Goal: Transaction & Acquisition: Obtain resource

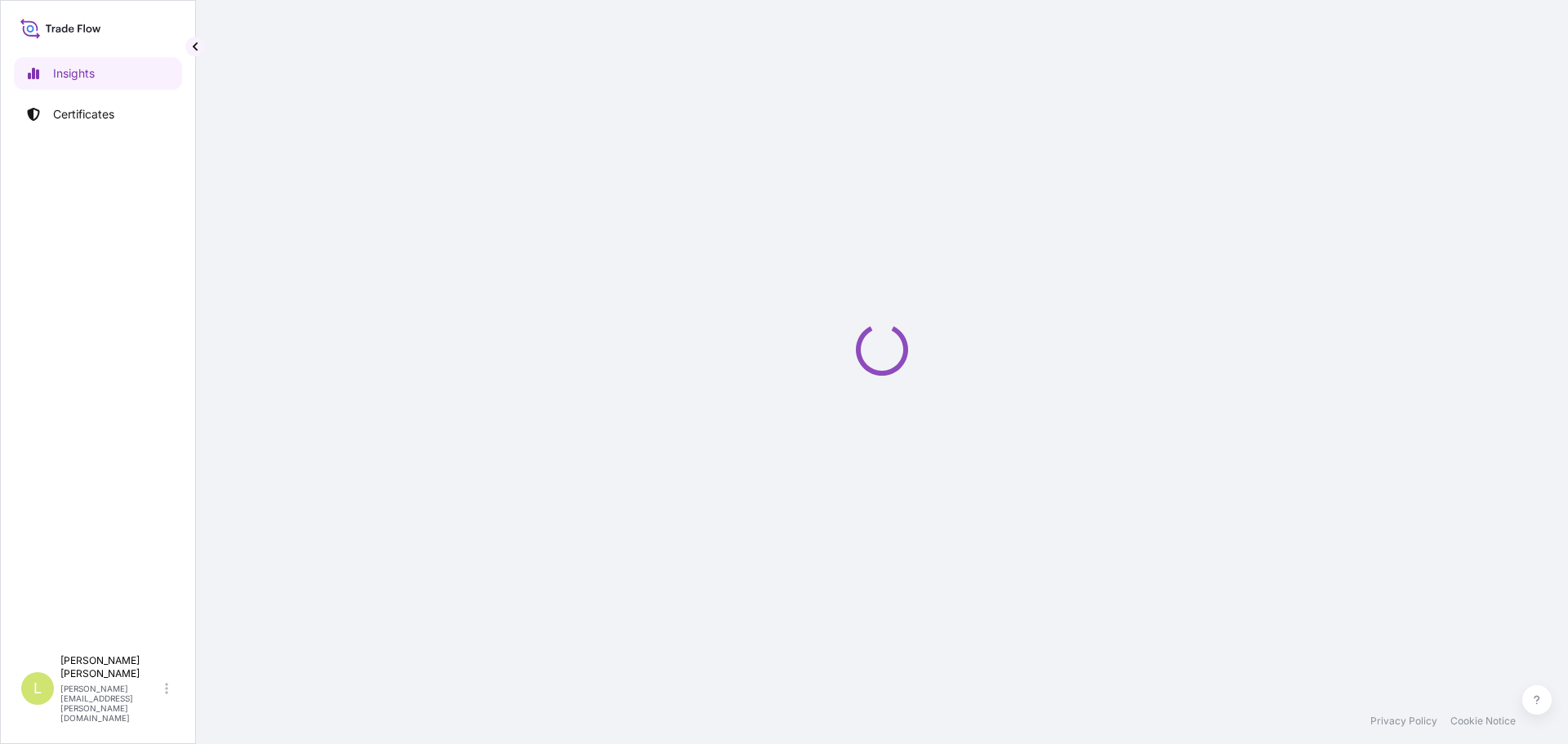
select select "2025"
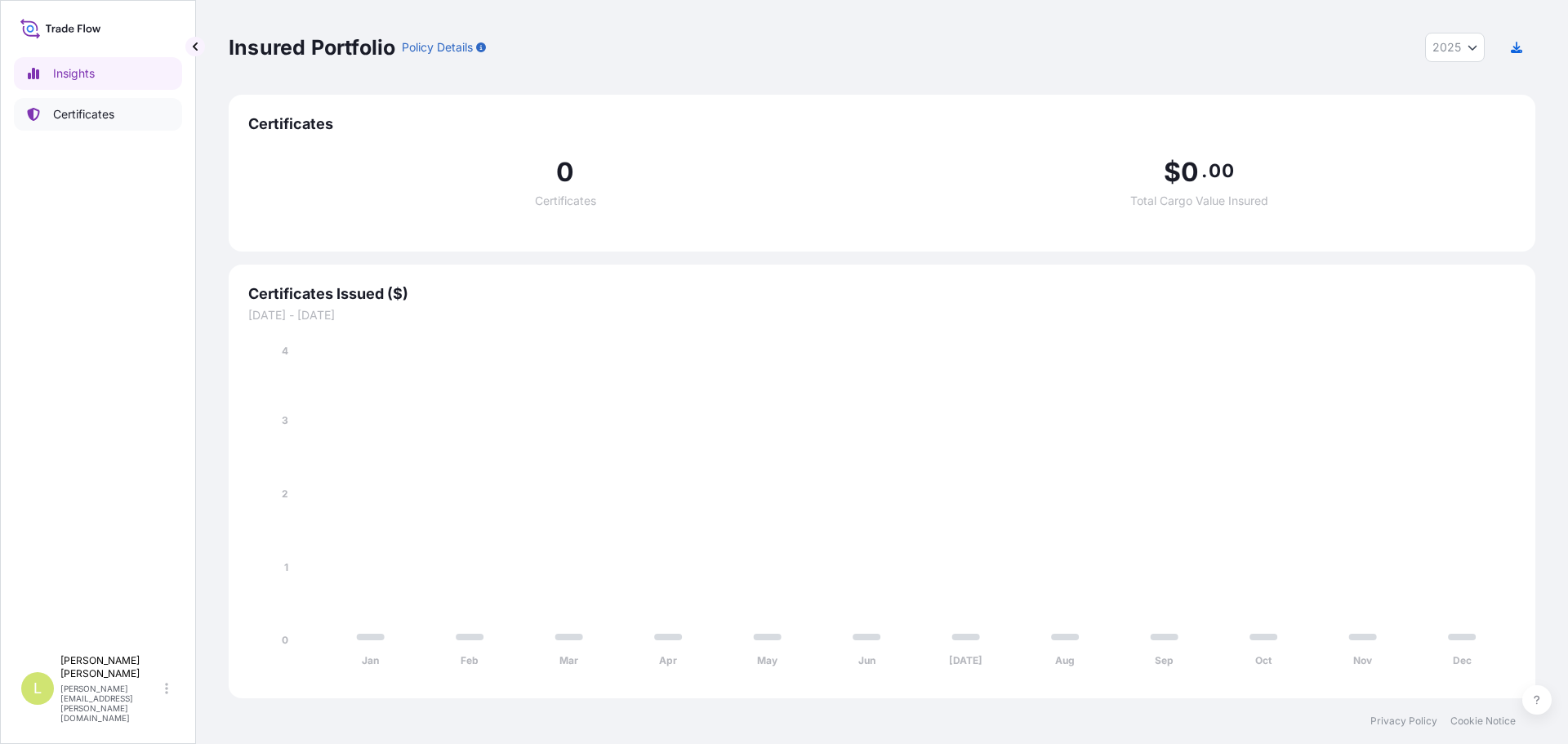
click at [106, 111] on p "Certificates" at bounding box center [84, 115] width 62 height 17
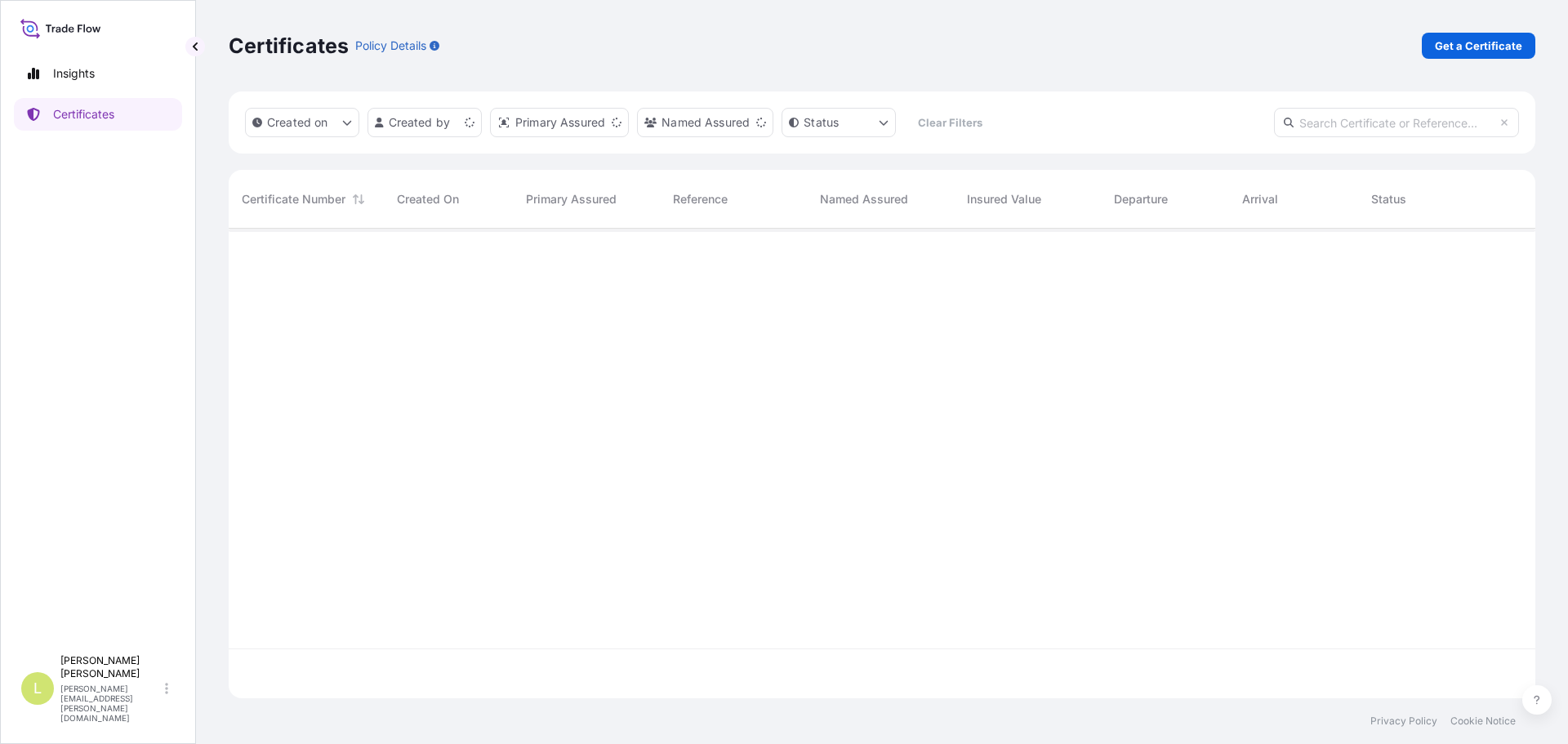
scroll to position [466, 1295]
click at [1452, 46] on p "Get a Certificate" at bounding box center [1479, 46] width 88 height 17
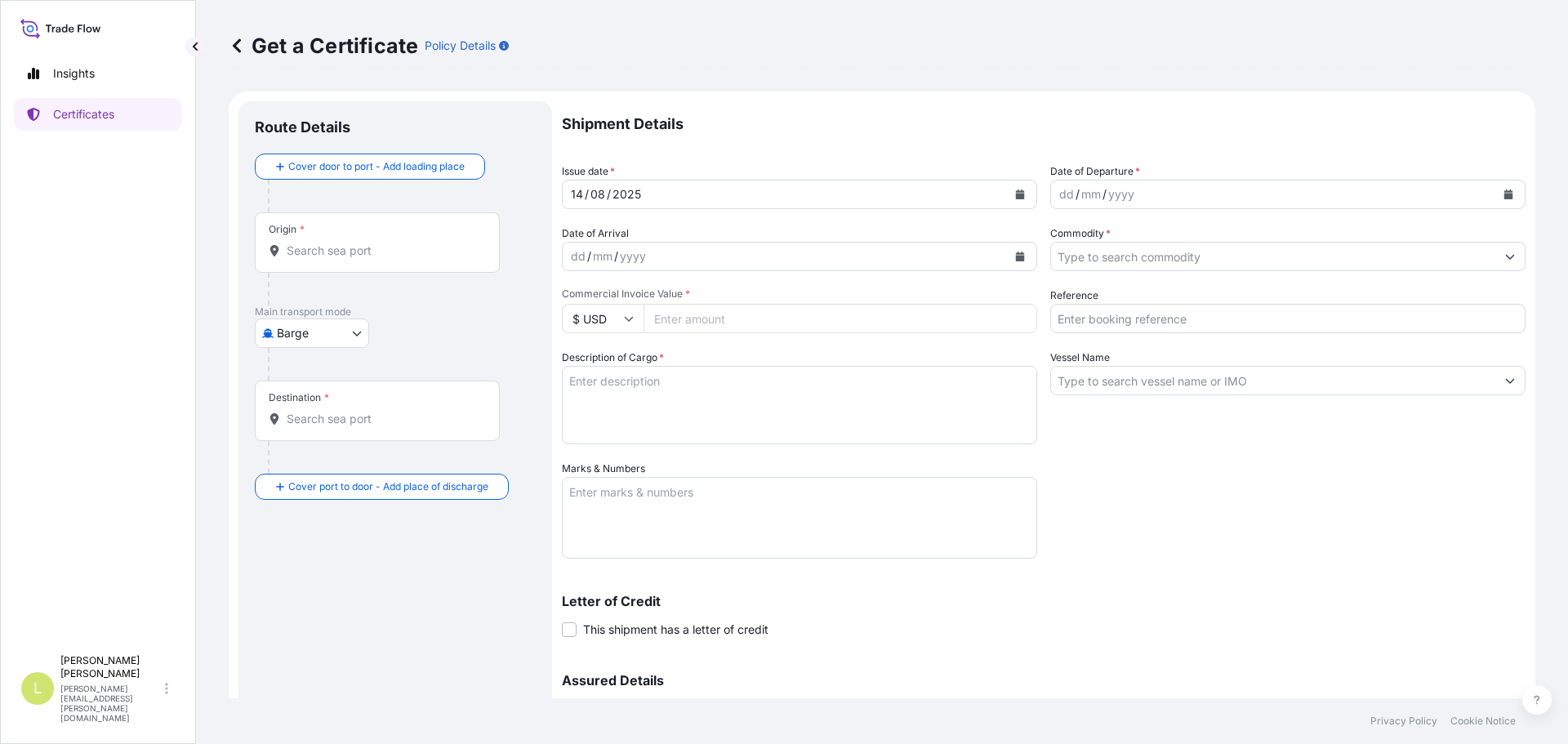
click at [335, 335] on body "Insights Certificates L [PERSON_NAME] [PERSON_NAME][EMAIL_ADDRESS][PERSON_NAME]…" at bounding box center [784, 372] width 1568 height 744
click at [305, 469] on span "Ocean Vessel" at bounding box center [323, 464] width 73 height 17
select select "Ocean Vessel"
click at [352, 236] on div "Origin *" at bounding box center [377, 249] width 245 height 61
click at [352, 249] on input "Origin *" at bounding box center [382, 257] width 193 height 17
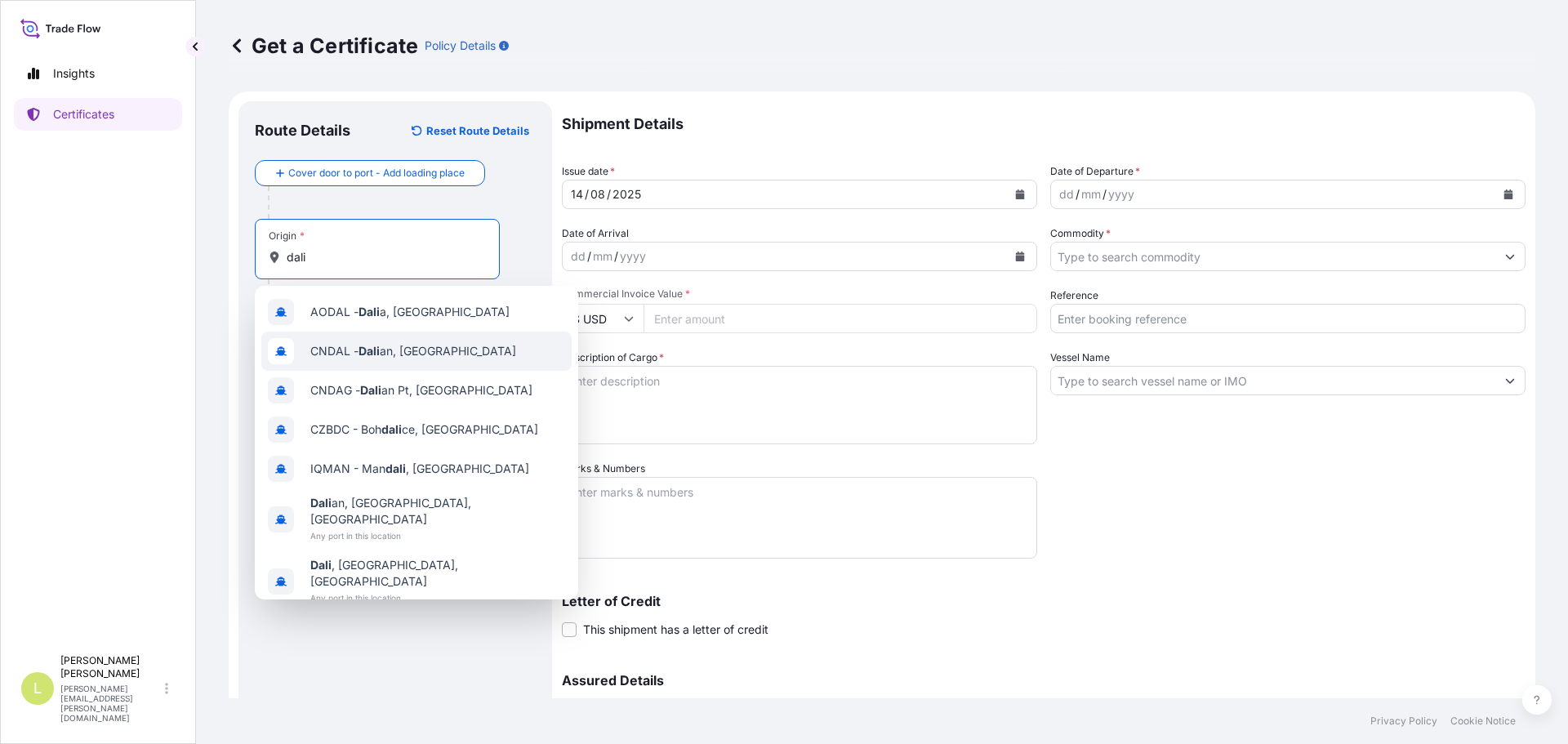
click at [398, 347] on span "CNDAL - Dali an, China" at bounding box center [413, 351] width 206 height 17
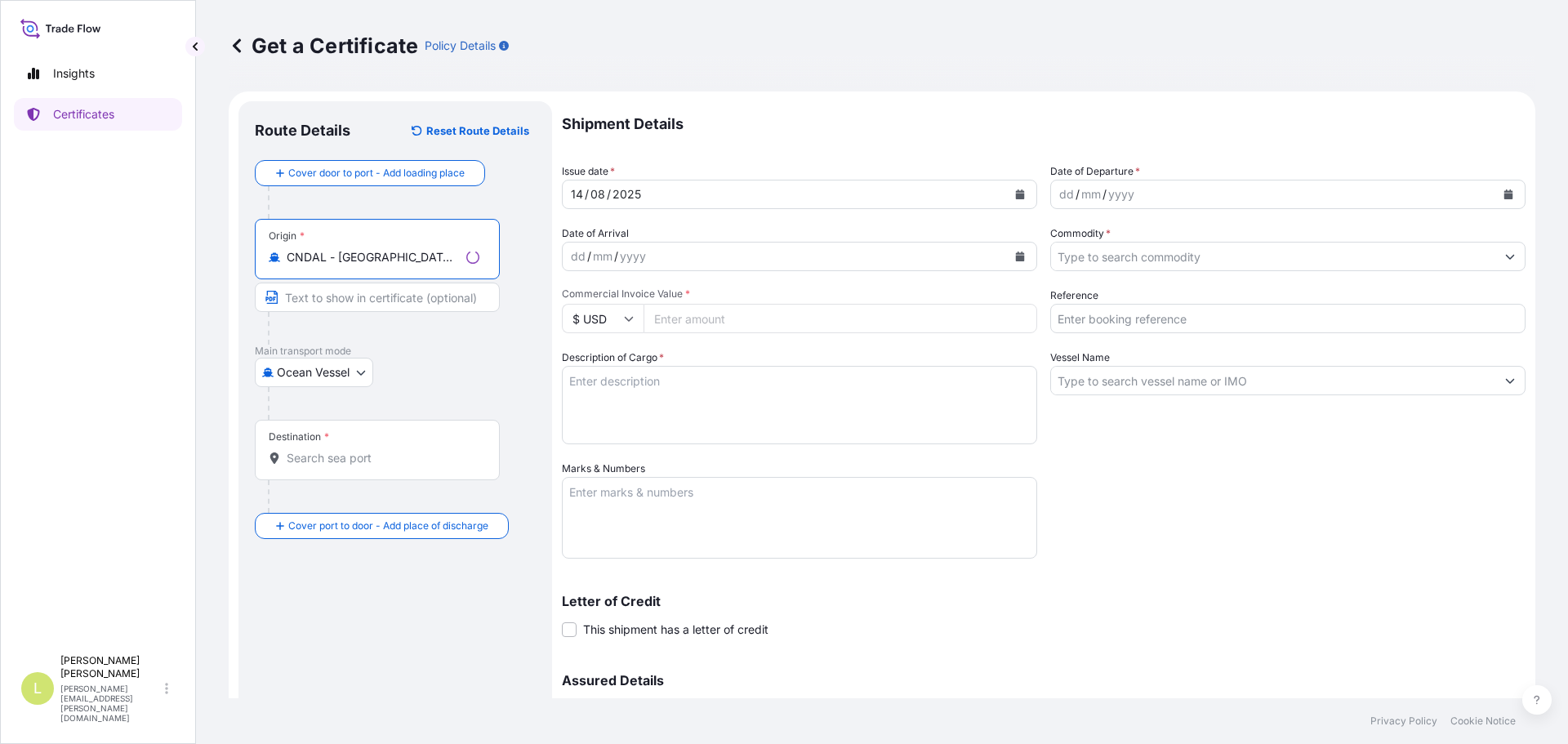
type input "CNDAL - Dalian, China"
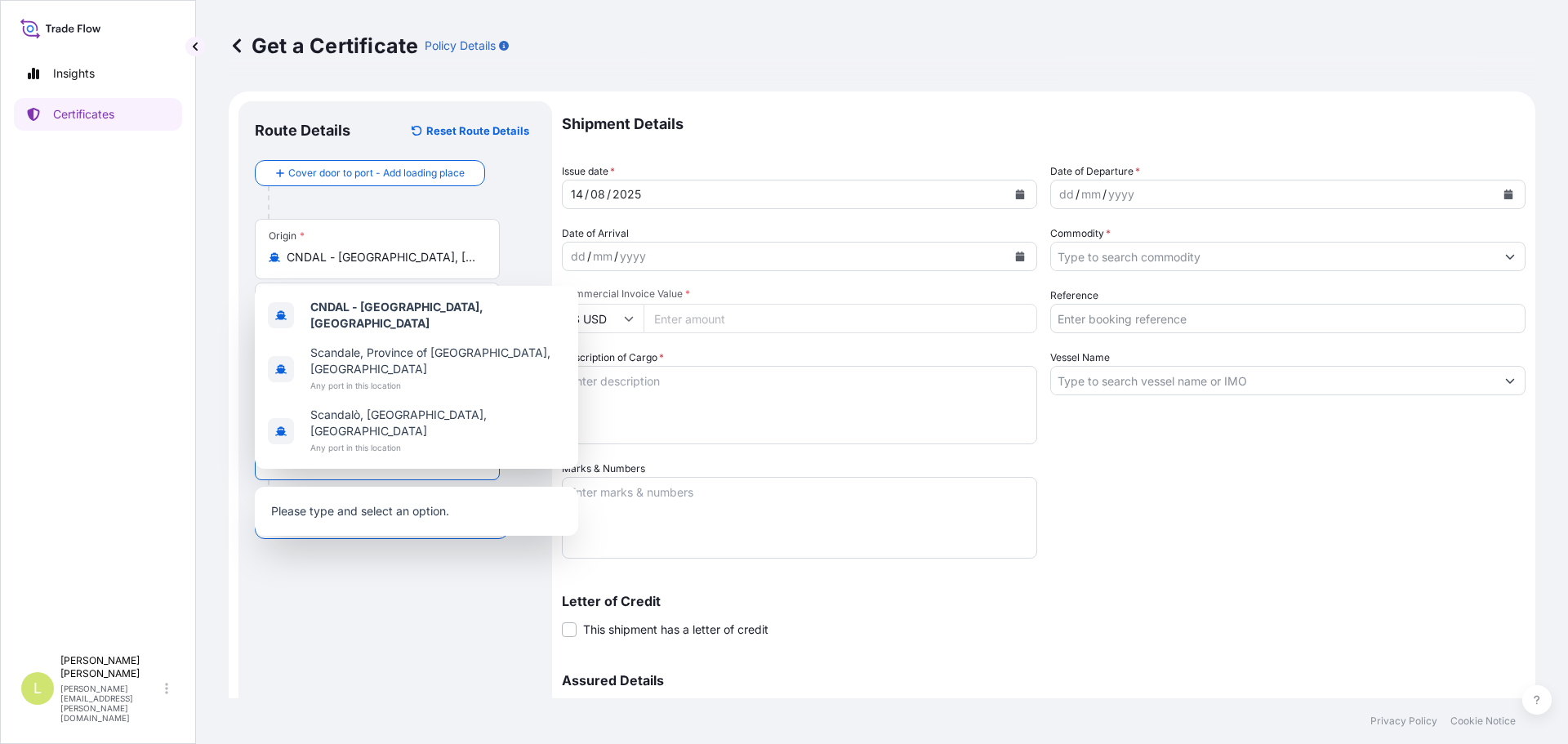
click at [321, 465] on input "Destination *" at bounding box center [382, 459] width 193 height 17
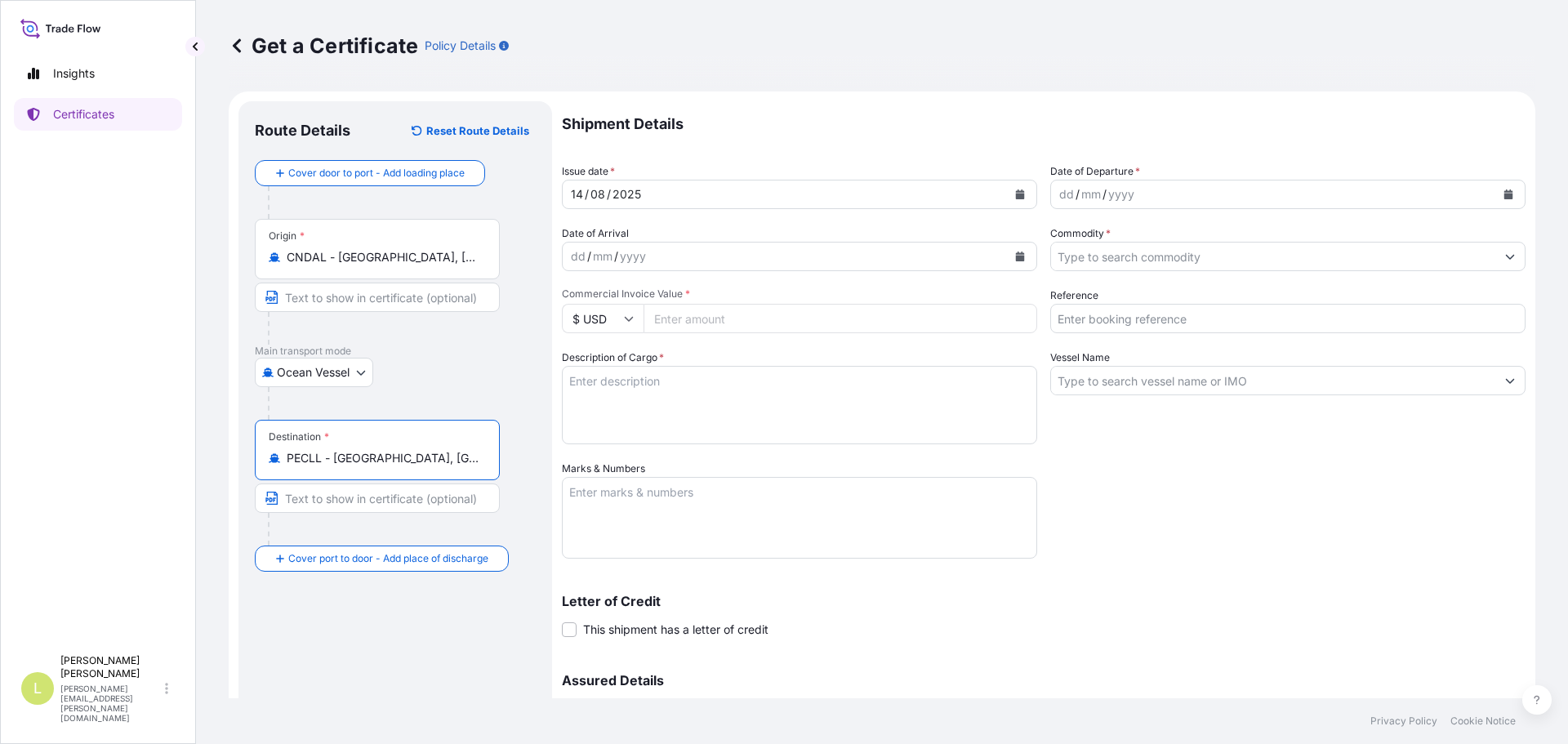
type input "PECLL - Callao, Peru"
click at [1504, 194] on button "Calendar" at bounding box center [1508, 194] width 26 height 26
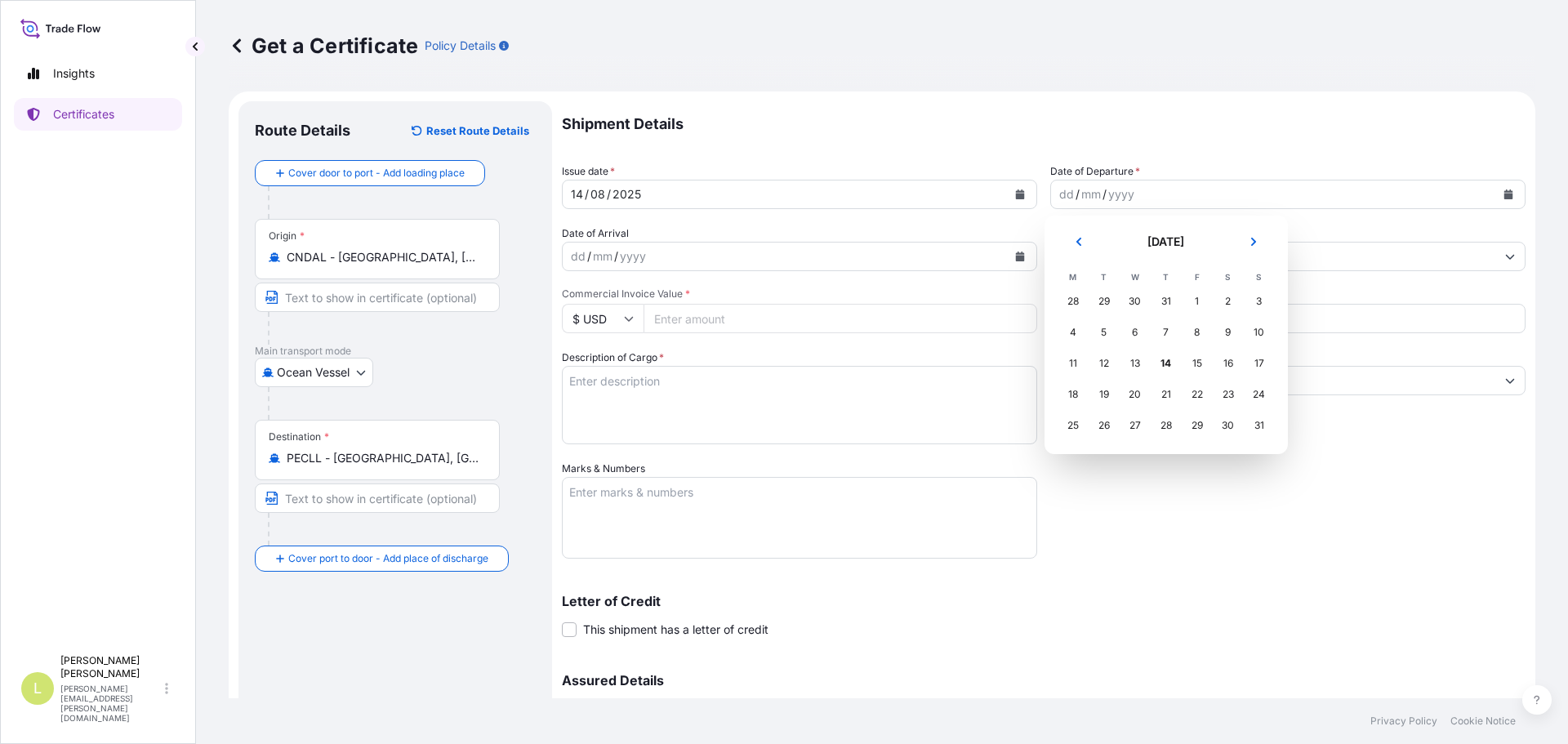
click at [1167, 307] on div "31" at bounding box center [1167, 301] width 30 height 30
click at [1167, 300] on div "31" at bounding box center [1167, 301] width 30 height 30
click at [1073, 231] on button "Previous" at bounding box center [1079, 241] width 36 height 26
click at [1159, 419] on div "31" at bounding box center [1167, 426] width 30 height 30
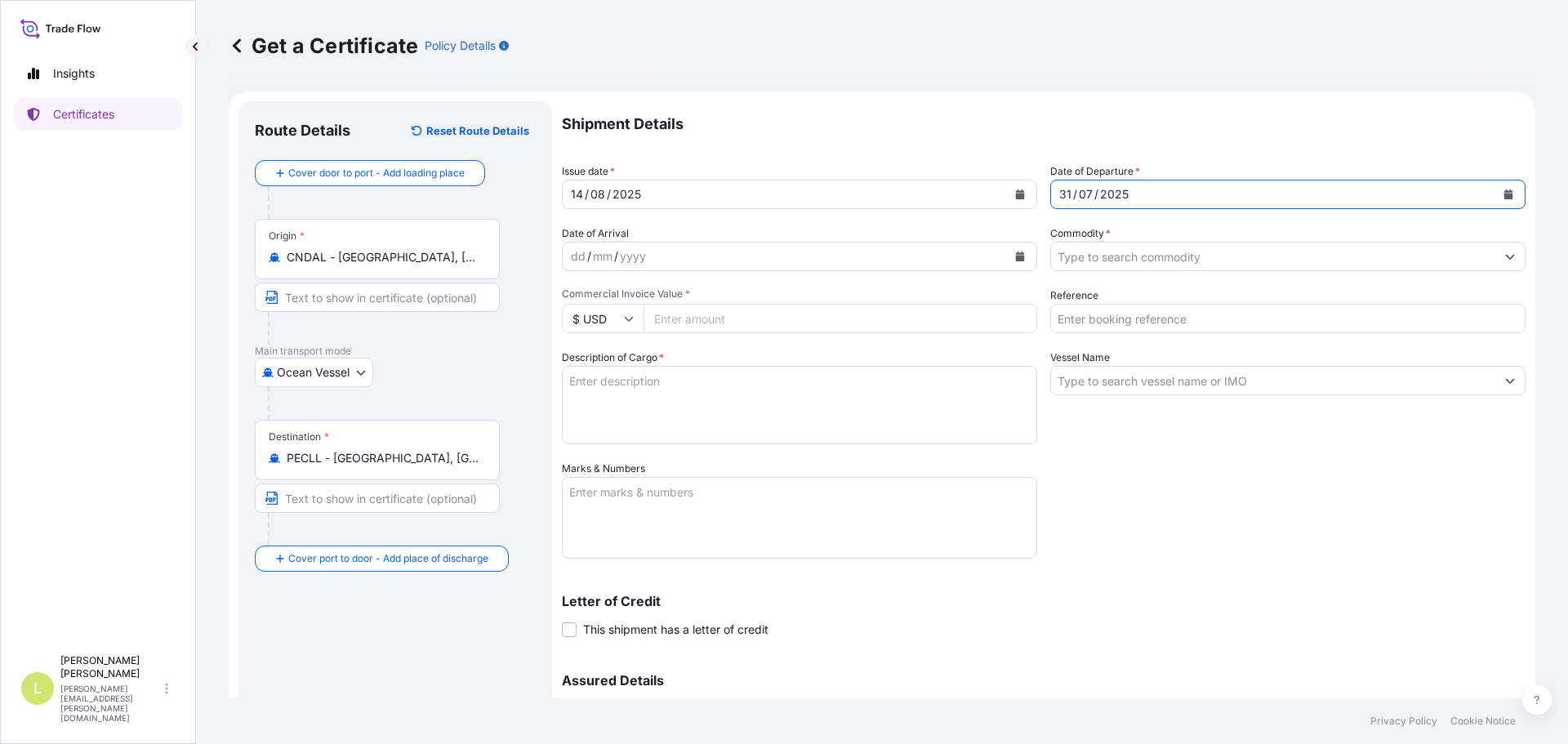
click at [1103, 258] on input "Commodity *" at bounding box center [1273, 256] width 444 height 30
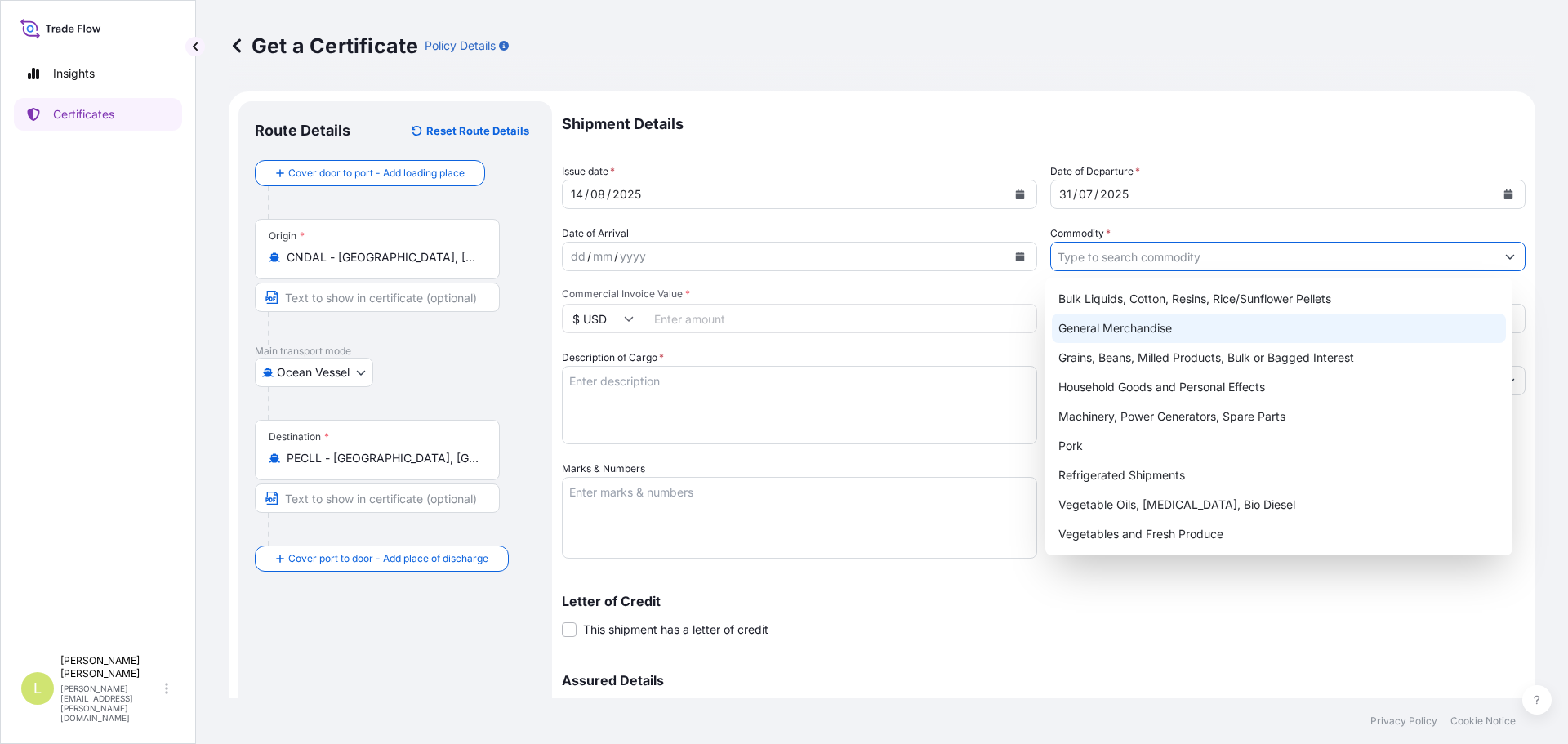
click at [1103, 328] on div "General Merchandise" at bounding box center [1280, 328] width 455 height 30
type input "General Merchandise"
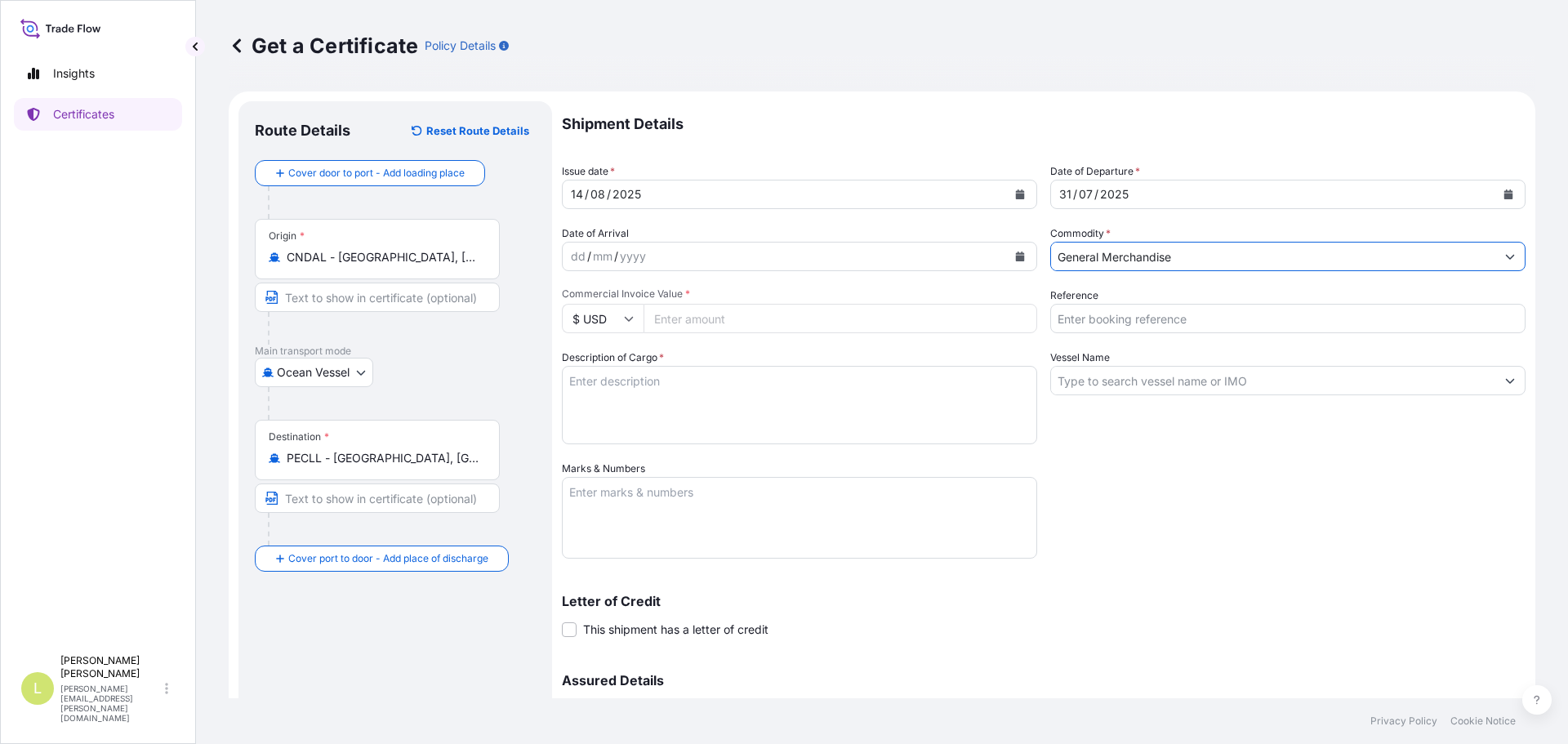
click at [1103, 328] on input "Reference" at bounding box center [1288, 319] width 476 height 30
type input "f"
type input "FA14802"
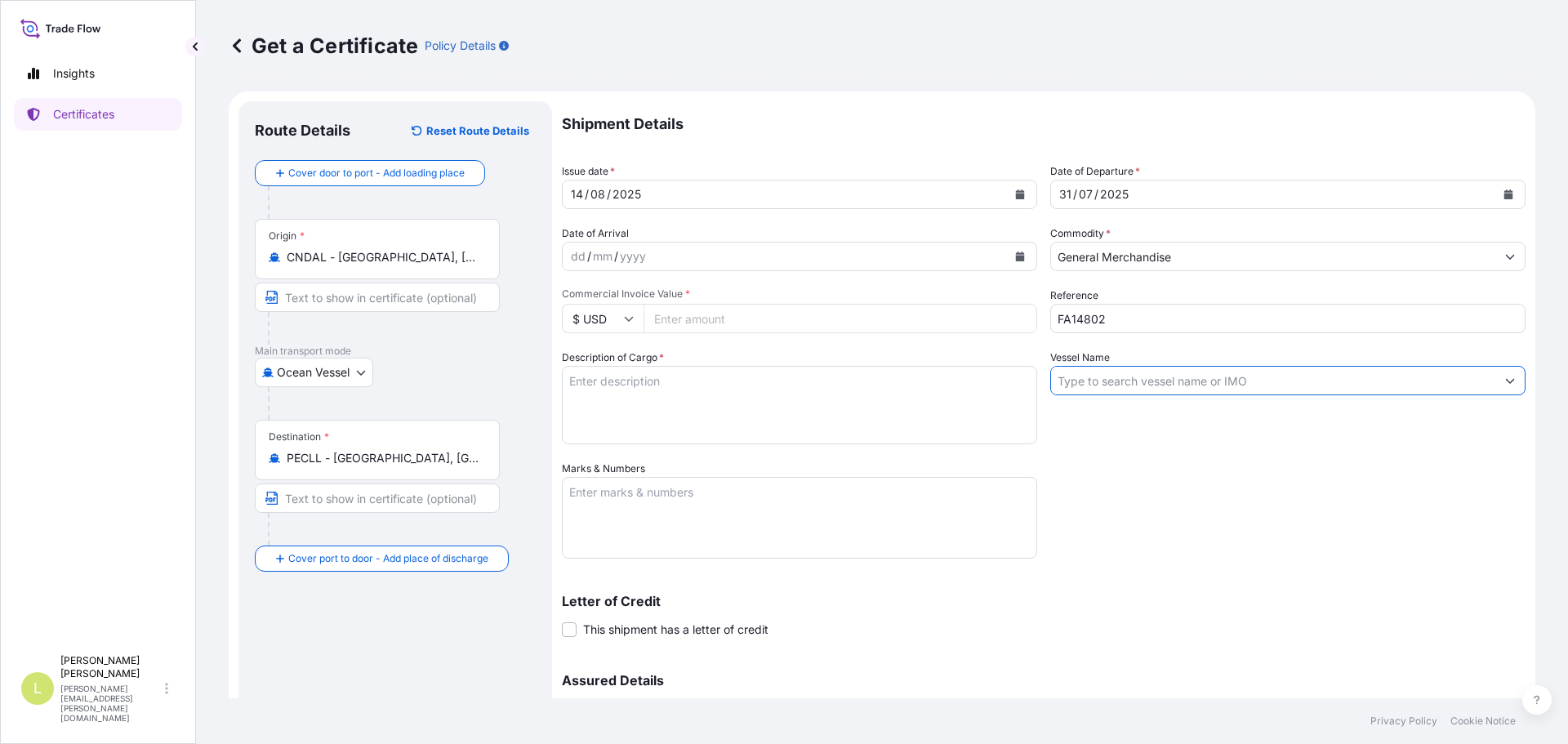
click at [1131, 386] on input "Vessel Name" at bounding box center [1273, 380] width 444 height 30
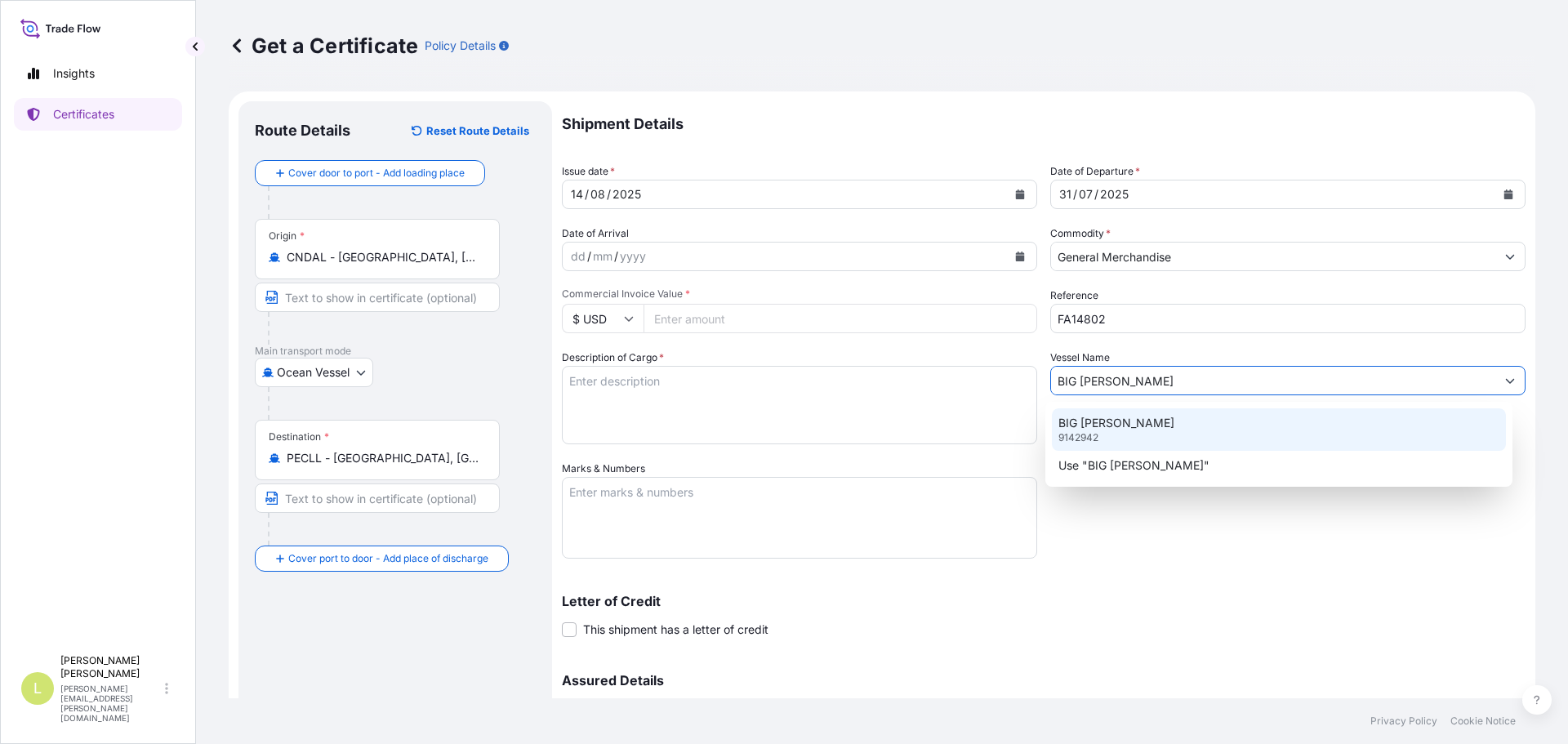
click at [1113, 430] on p "BIG GEORGE" at bounding box center [1117, 423] width 116 height 17
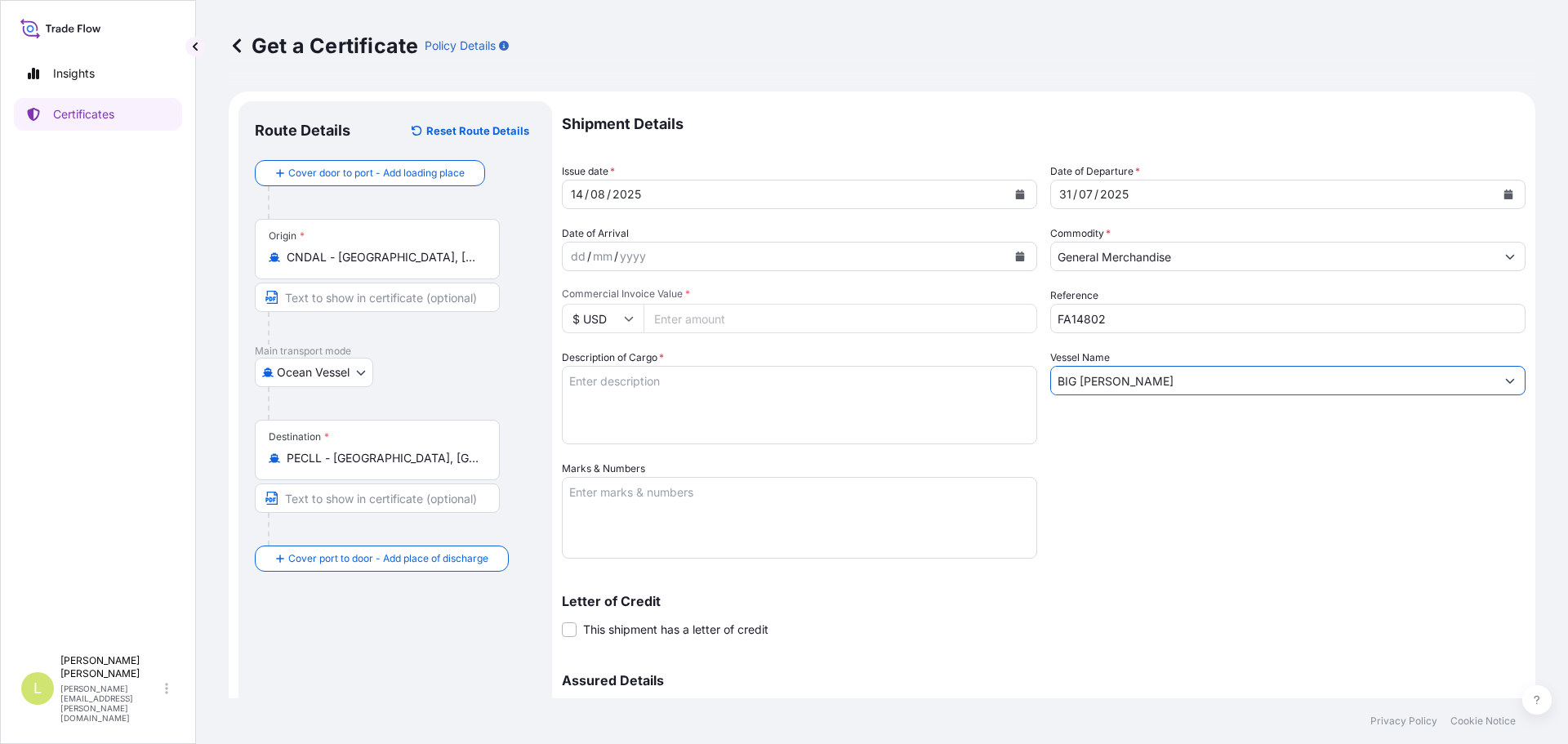
type input "BIG GEORGE"
click at [643, 410] on textarea "Description of Cargo *" at bounding box center [800, 405] width 476 height 78
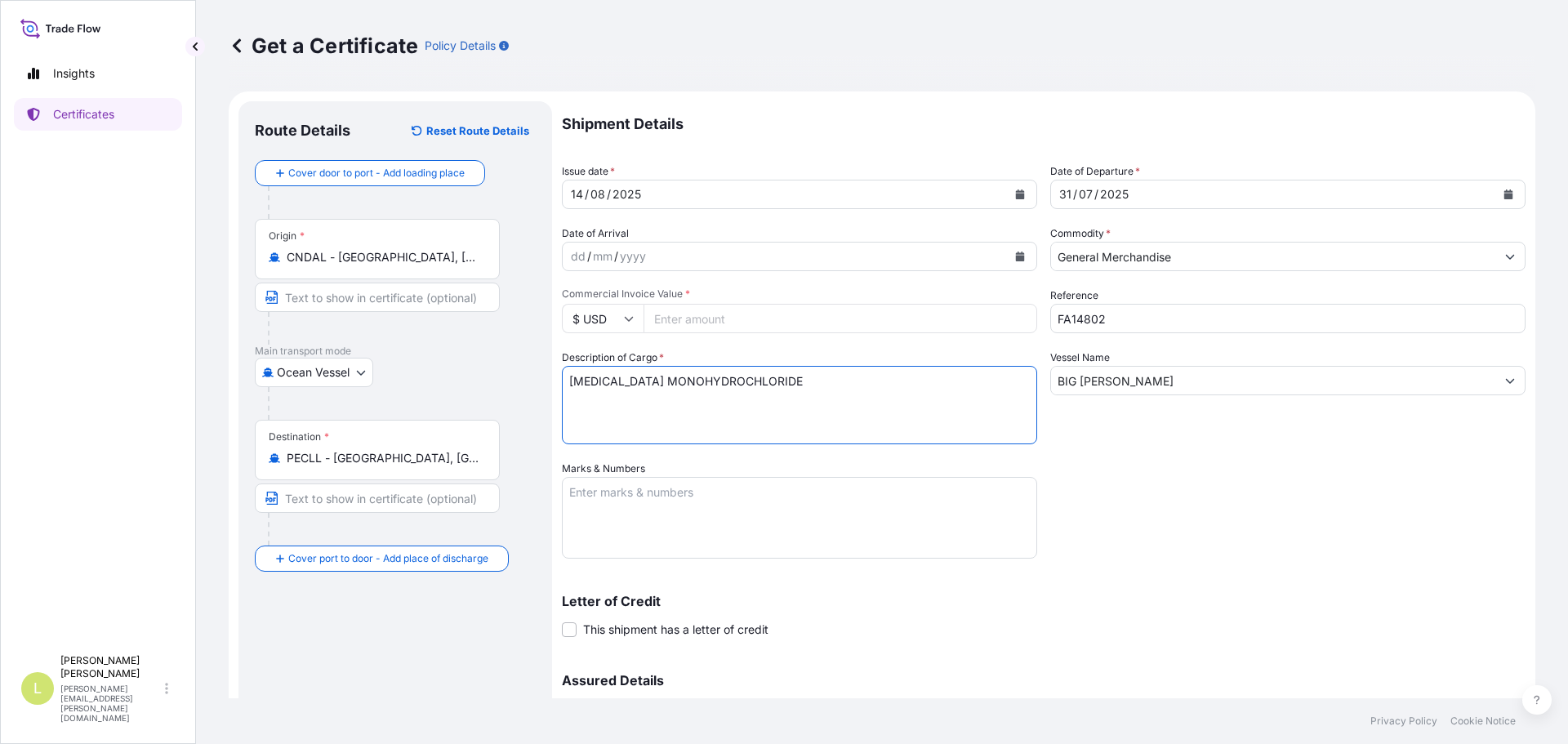
click at [594, 410] on textarea "L-LYSINE MONOHYDROCHLORIDE" at bounding box center [800, 405] width 476 height 78
type textarea "L-LYSINE MONOHYDROCHLORIDE 1160 BAGS X 25 KGS"
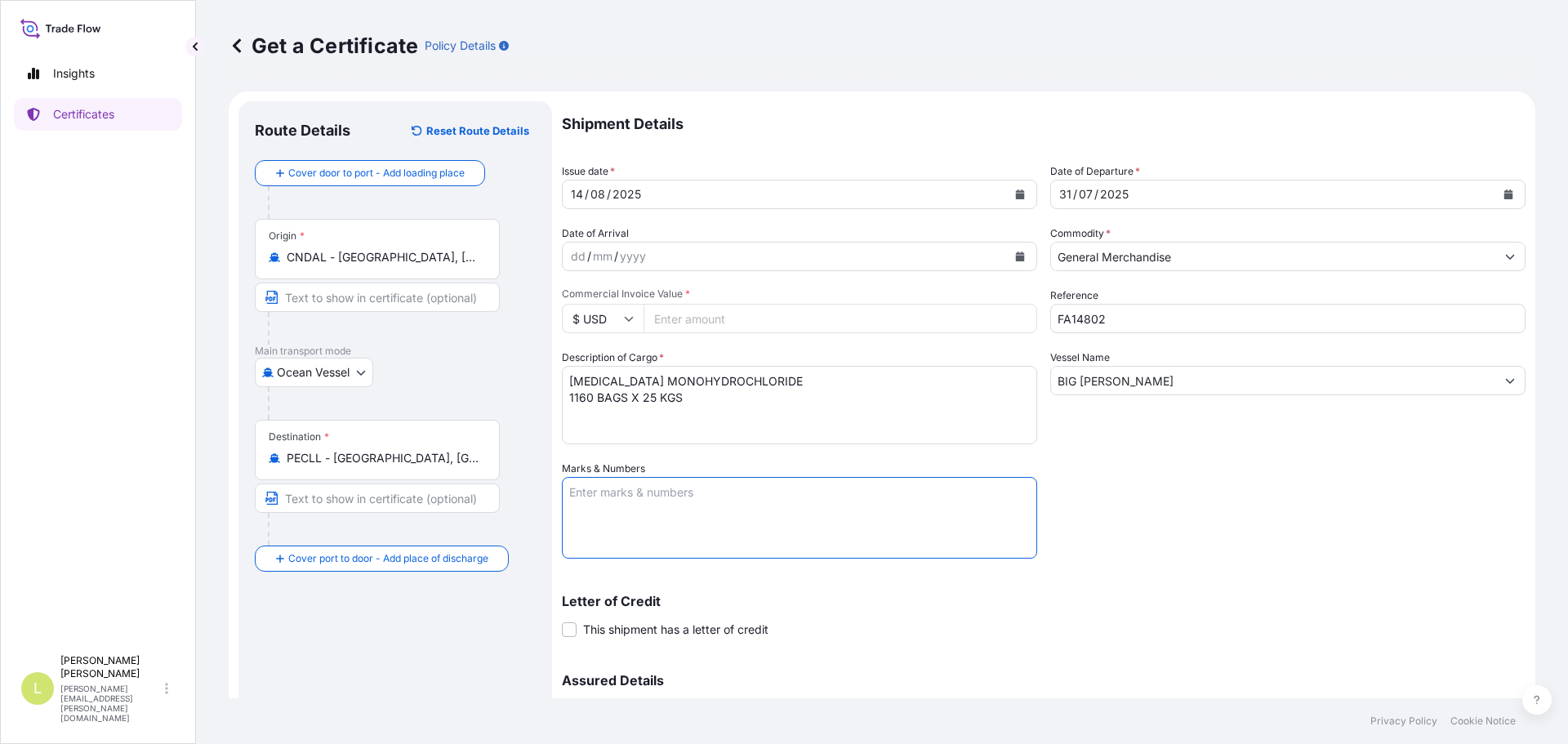
click at [645, 514] on textarea "Marks & Numbers" at bounding box center [800, 517] width 476 height 82
click at [783, 550] on textarea "BL ONEYDLCF08234500" at bounding box center [800, 517] width 476 height 82
paste textarea "Seaboard Overseas Peru S.A. Av. Victor Andrés Belaúnde Nro. 332 Oficina 302 Tor…"
type textarea "BL ONEYDLCF08234500 Seaboard Overseas Peru S.A. Av. Victor Andrés Belaúnde Nro.…"
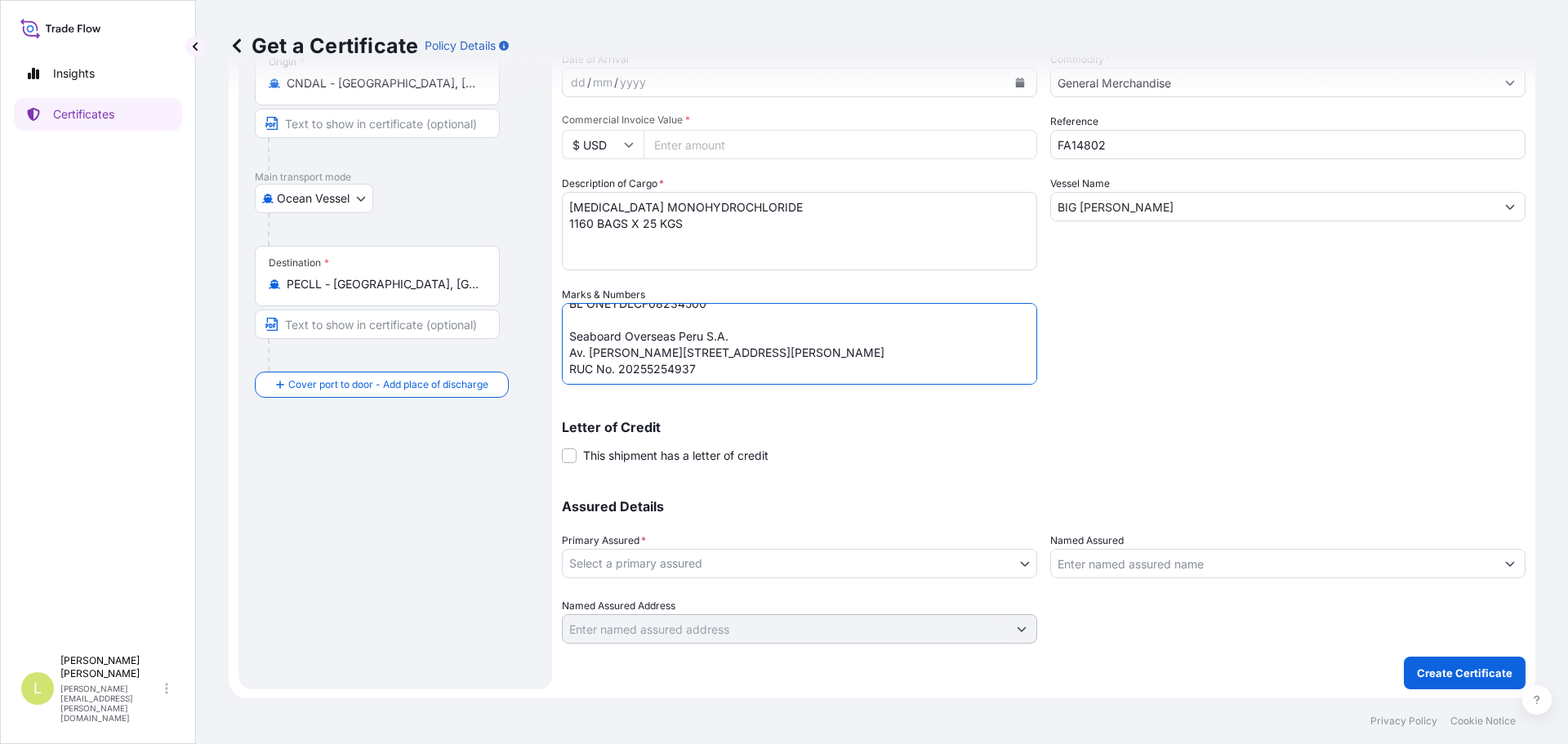
scroll to position [174, 0]
click at [783, 578] on div "Assured Details Primary Assured * Select a primary assured Seaboard Trading - C…" at bounding box center [1044, 560] width 964 height 163
click at [784, 565] on body "Insights Certificates L Laura Martin laura.martin@seaboard.bm Get a Certificate…" at bounding box center [784, 372] width 1568 height 744
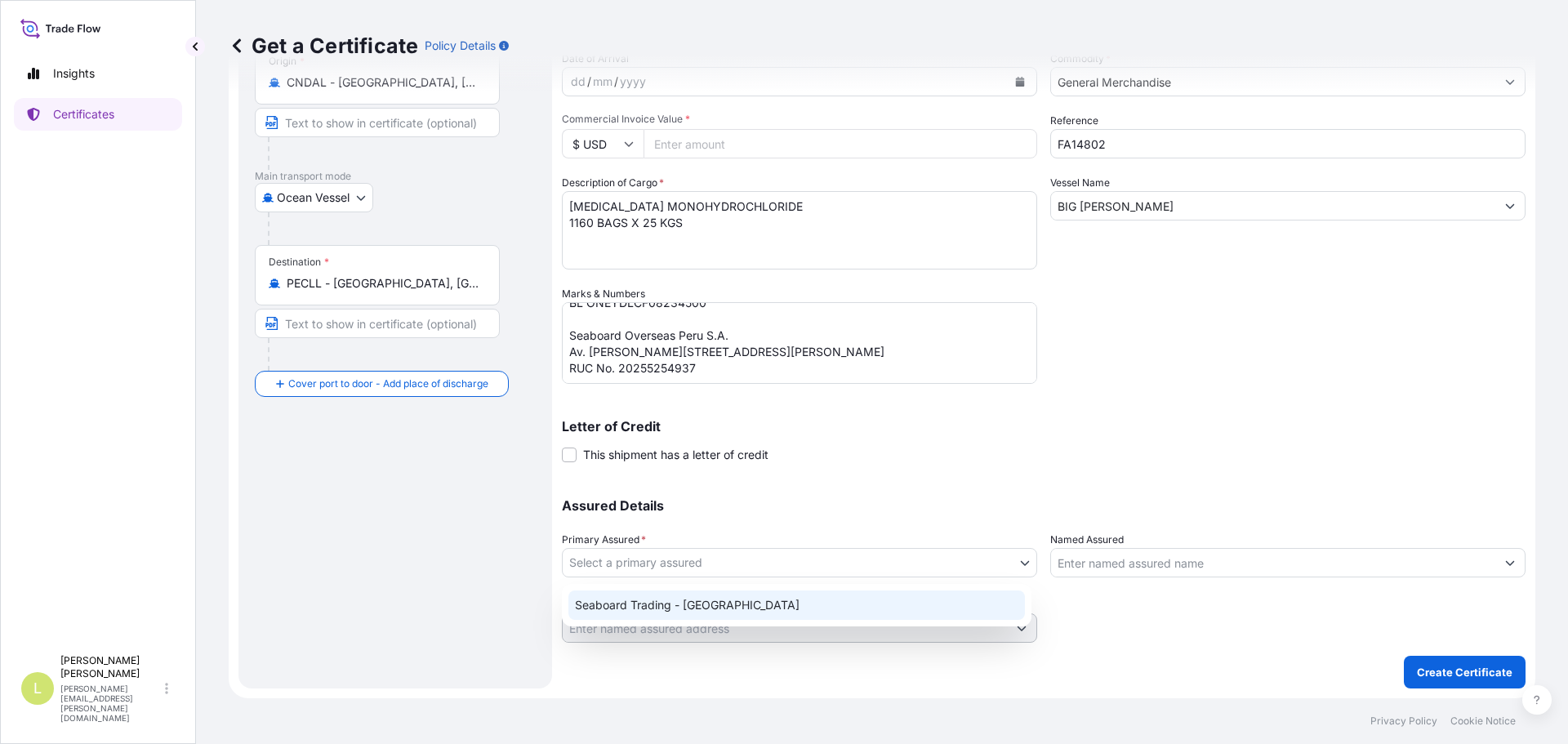
click at [751, 597] on div "Seaboard Trading - Colombia" at bounding box center [798, 605] width 457 height 30
select select "31639"
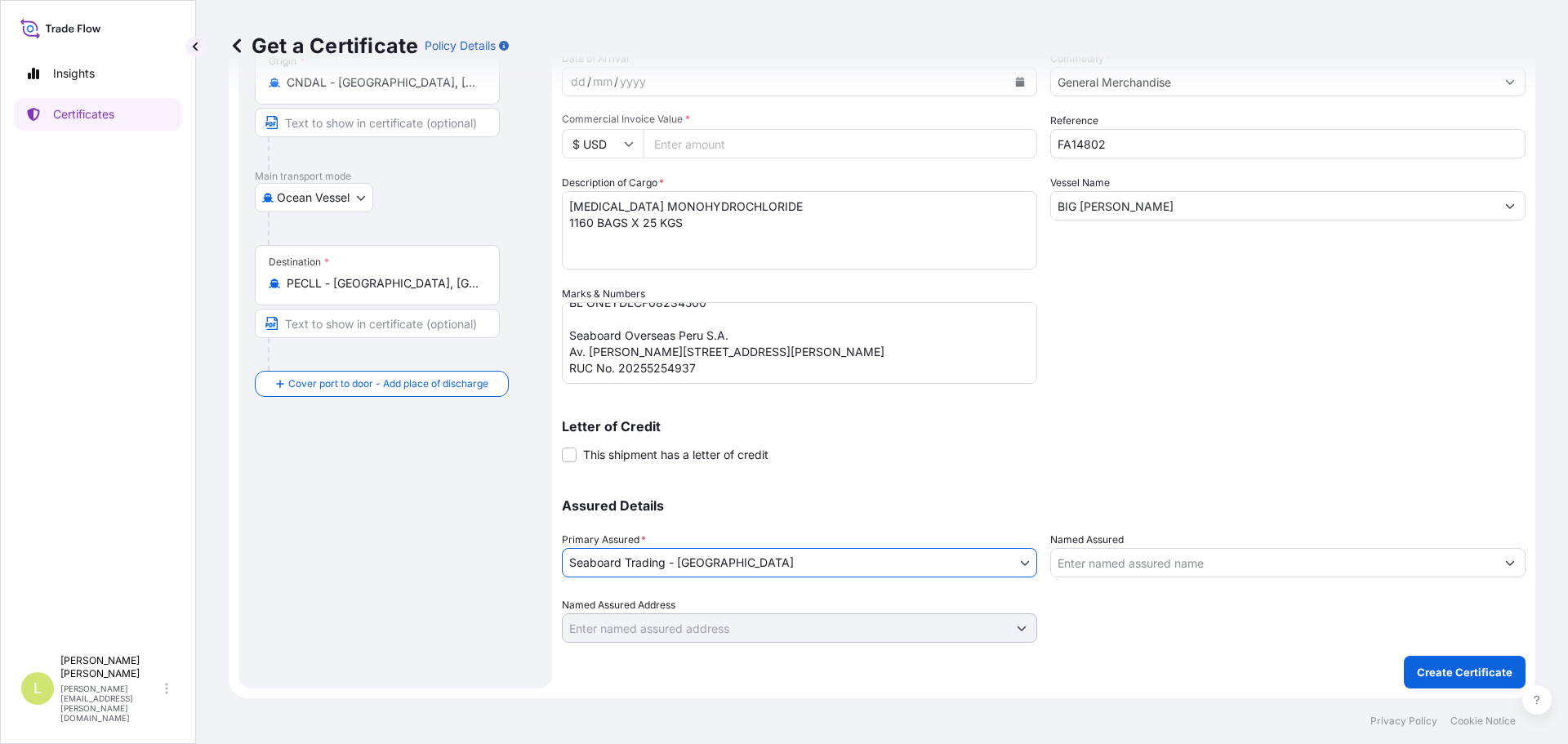
click at [1080, 570] on input "Named Assured" at bounding box center [1273, 563] width 444 height 30
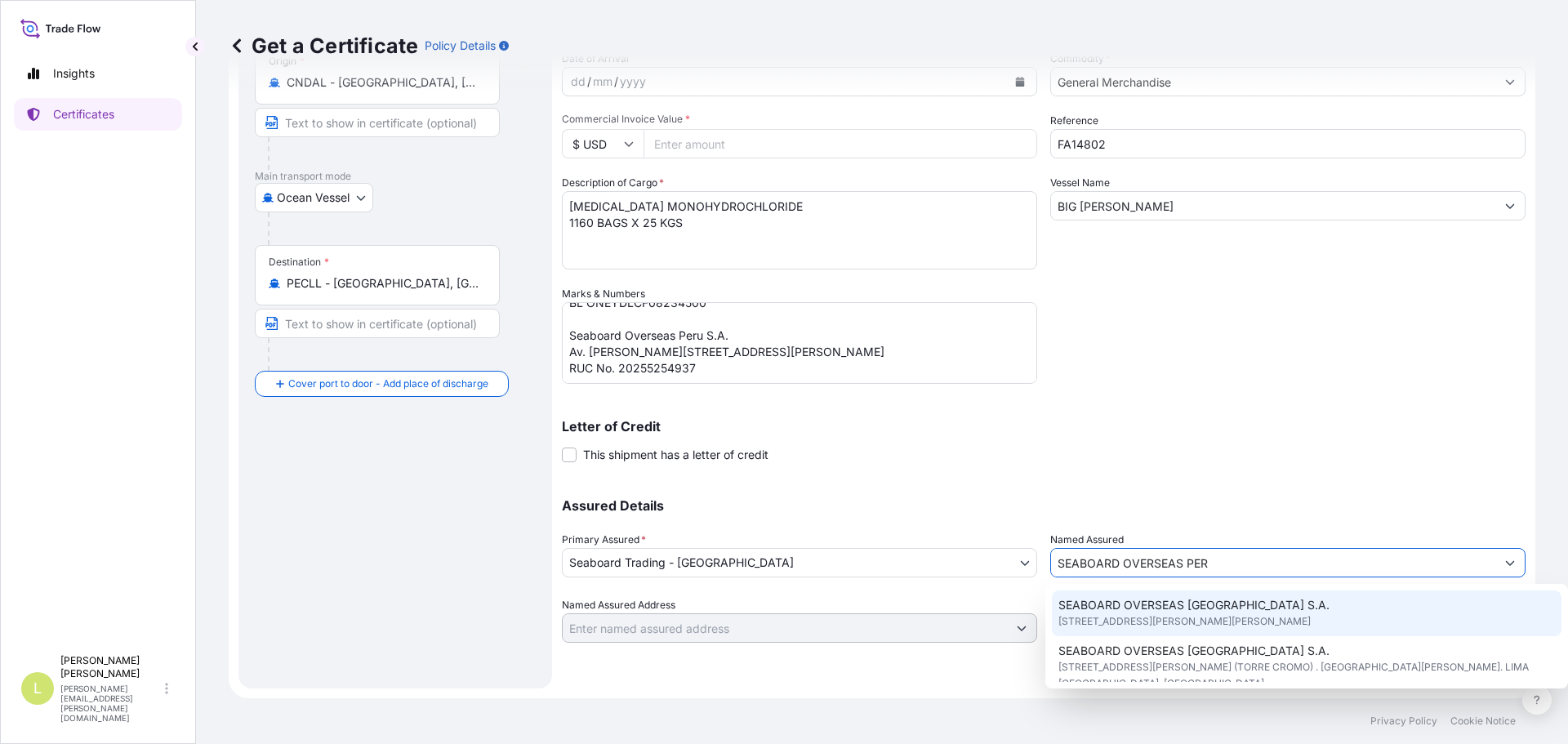
click at [1251, 609] on div "SEABOARD OVERSEAS PERU S.A. AV Victor Andrés Belaúnde Nro. 332 INT 302 Torre Cr…" at bounding box center [1307, 613] width 510 height 46
type input "SEABOARD OVERSEAS PERU S.A."
type input "AV Victor Andrés Belaúnde Nro. 332 INT 302 Torre Cromo, San Isidro"
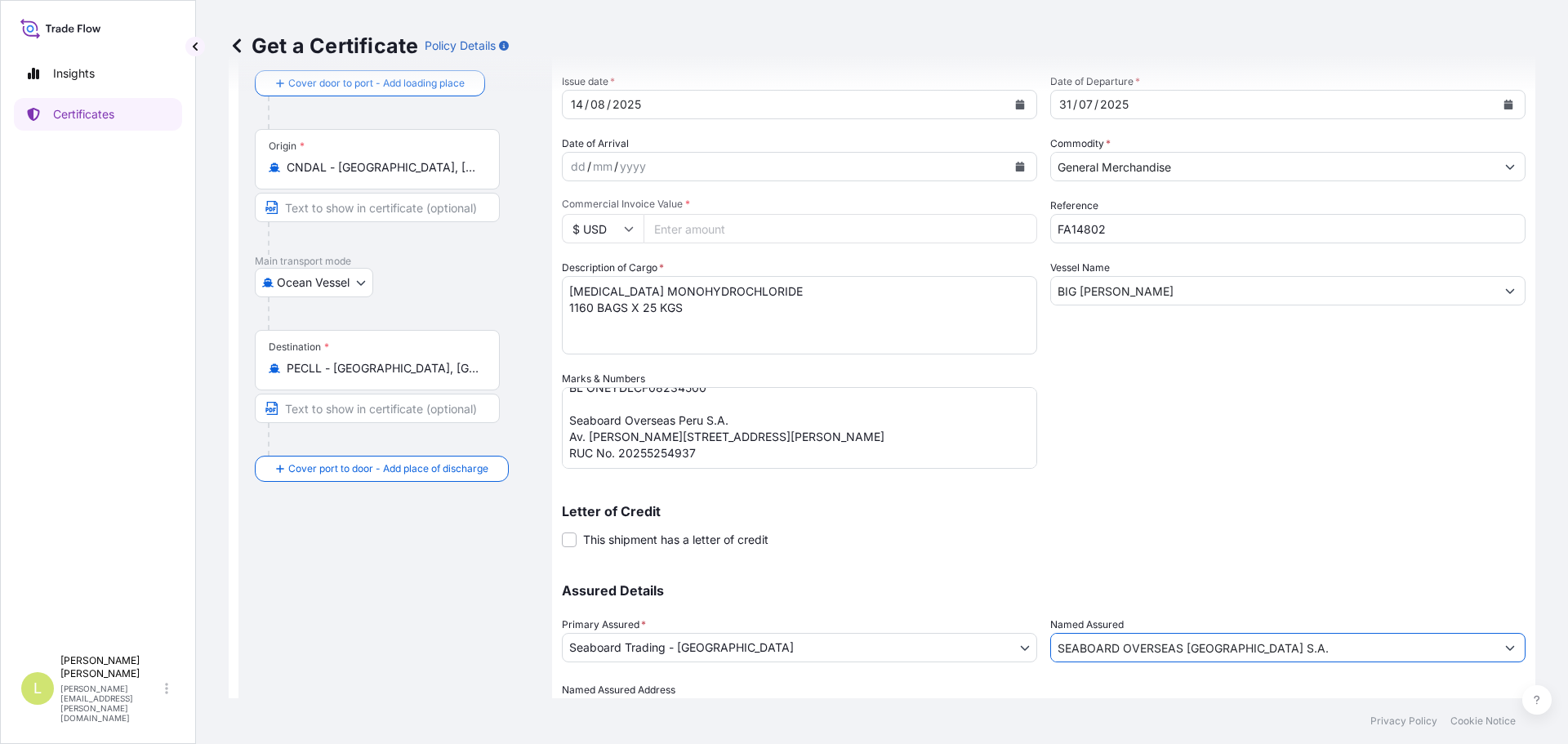
scroll to position [11, 0]
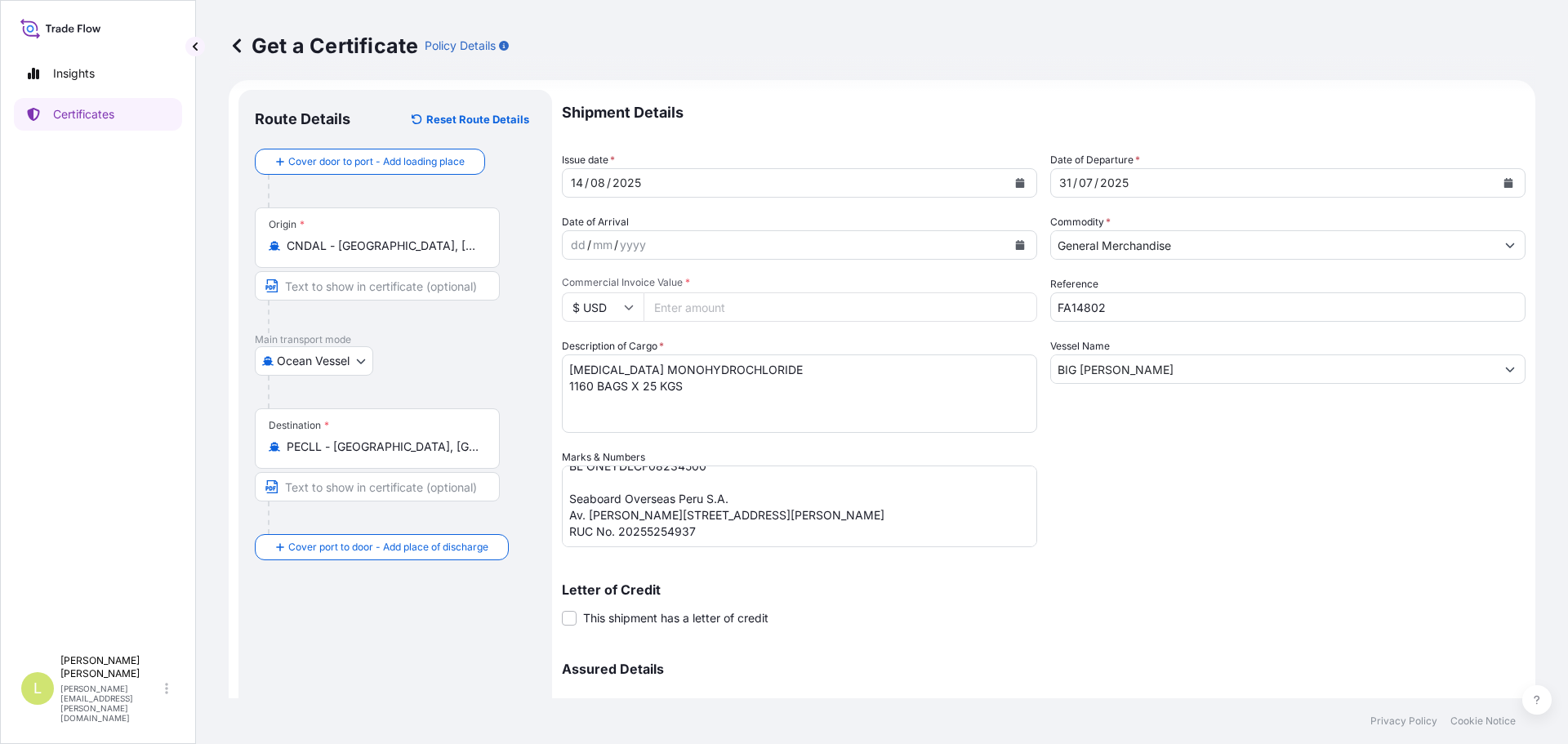
type input "SEABOARD OVERSEAS PERU S.A."
click at [701, 306] on input "Commercial Invoice Value *" at bounding box center [840, 308] width 394 height 30
type input "32697"
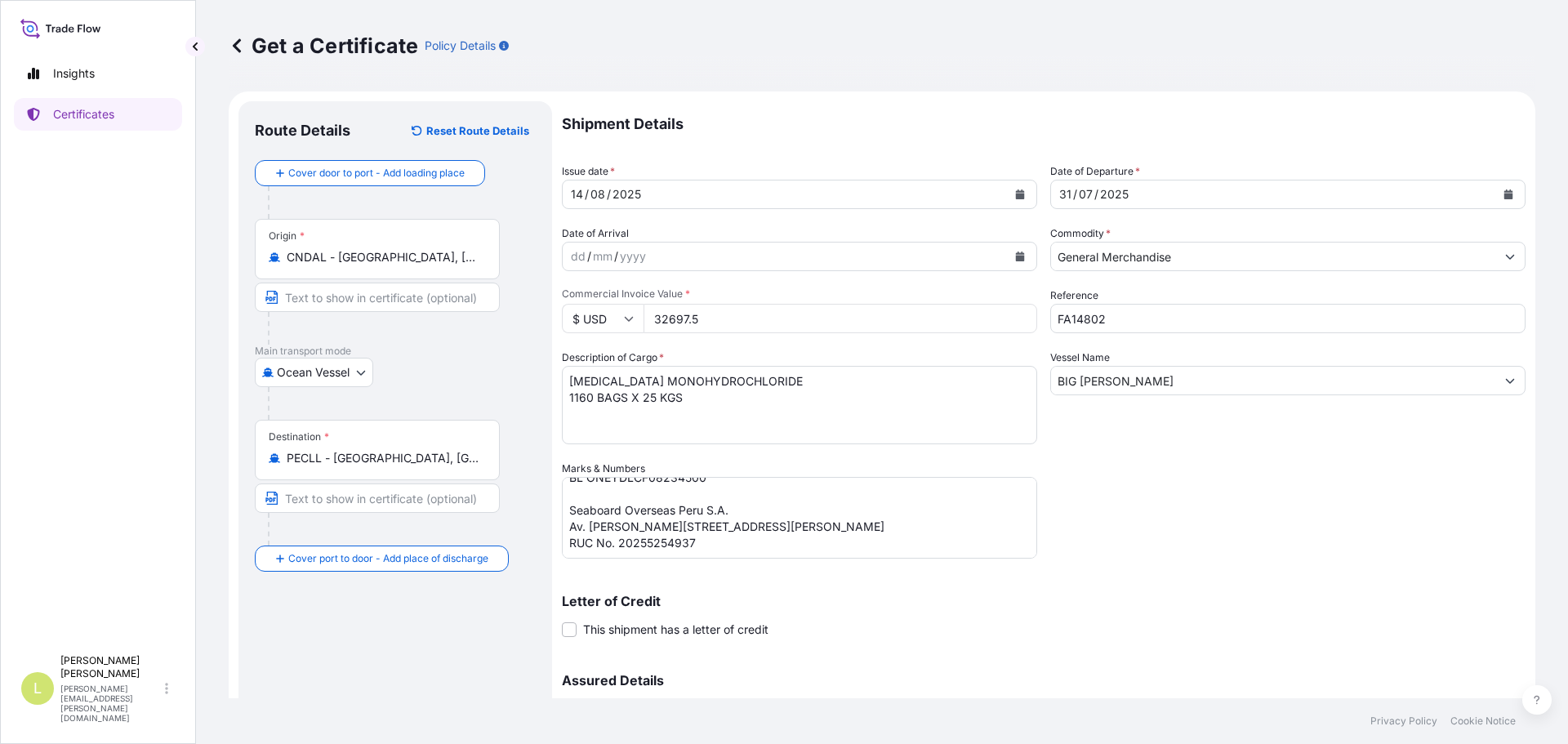
scroll to position [174, 0]
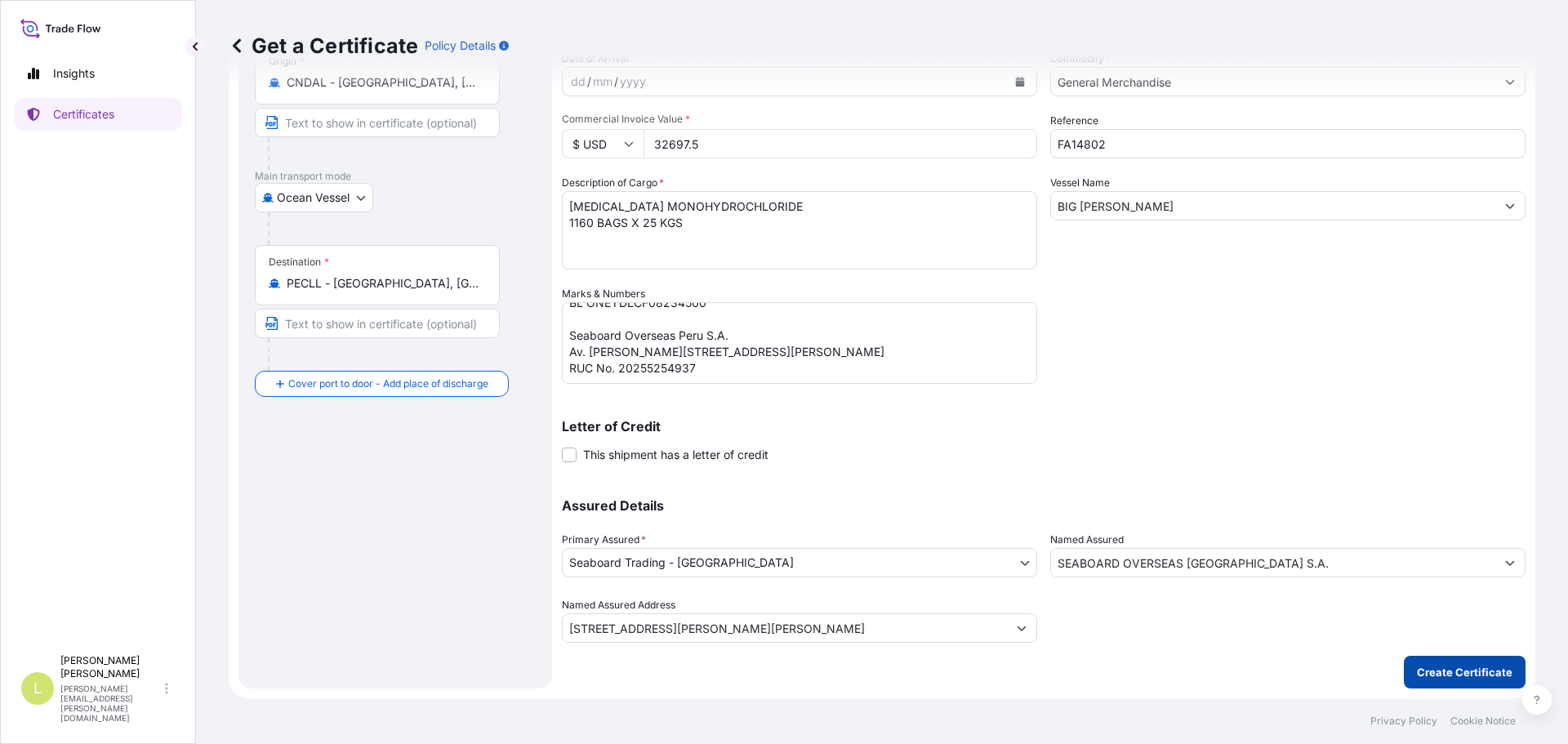
type input "32697.5"
click at [1497, 679] on p "Create Certificate" at bounding box center [1464, 672] width 95 height 17
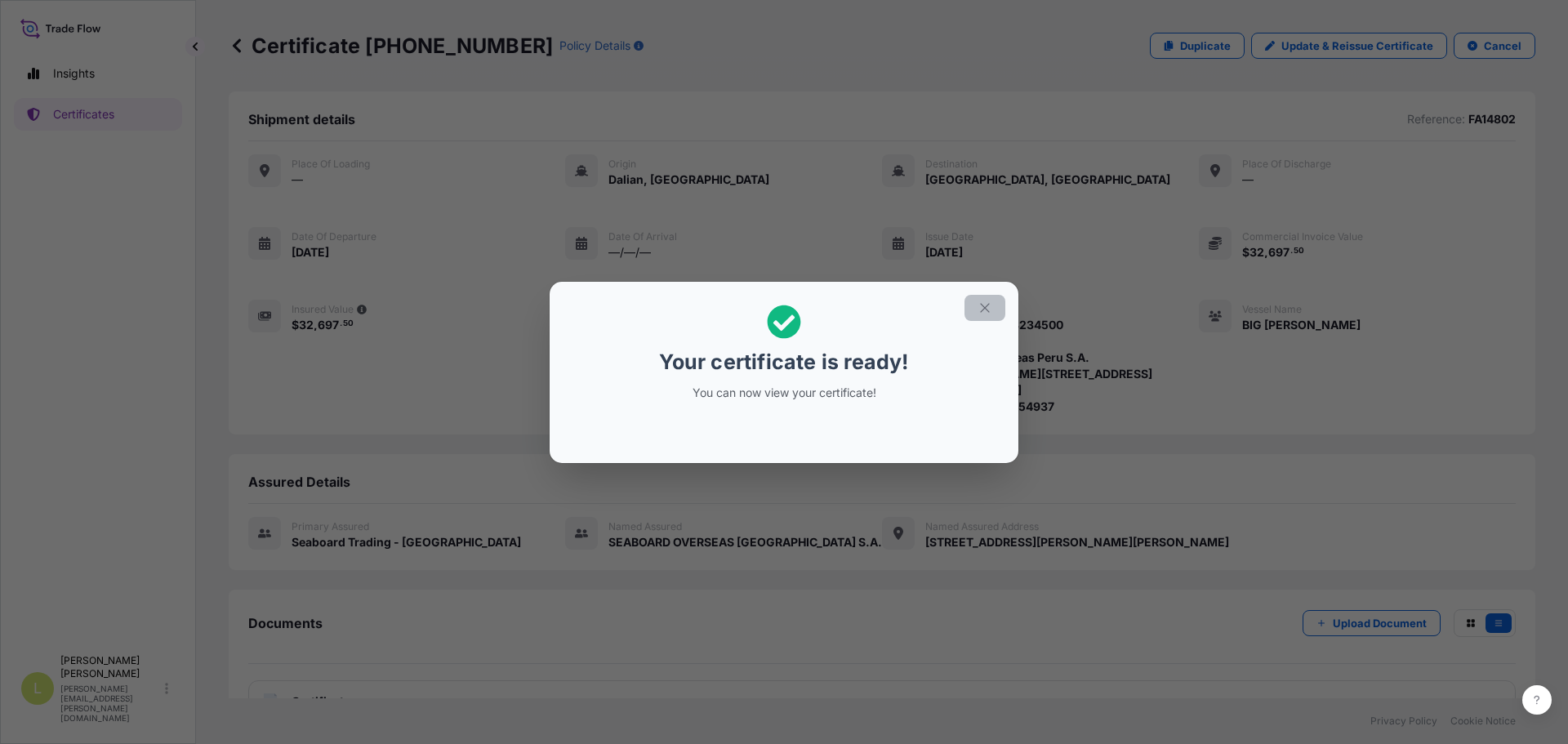
click at [986, 312] on icon "button" at bounding box center [985, 308] width 15 height 15
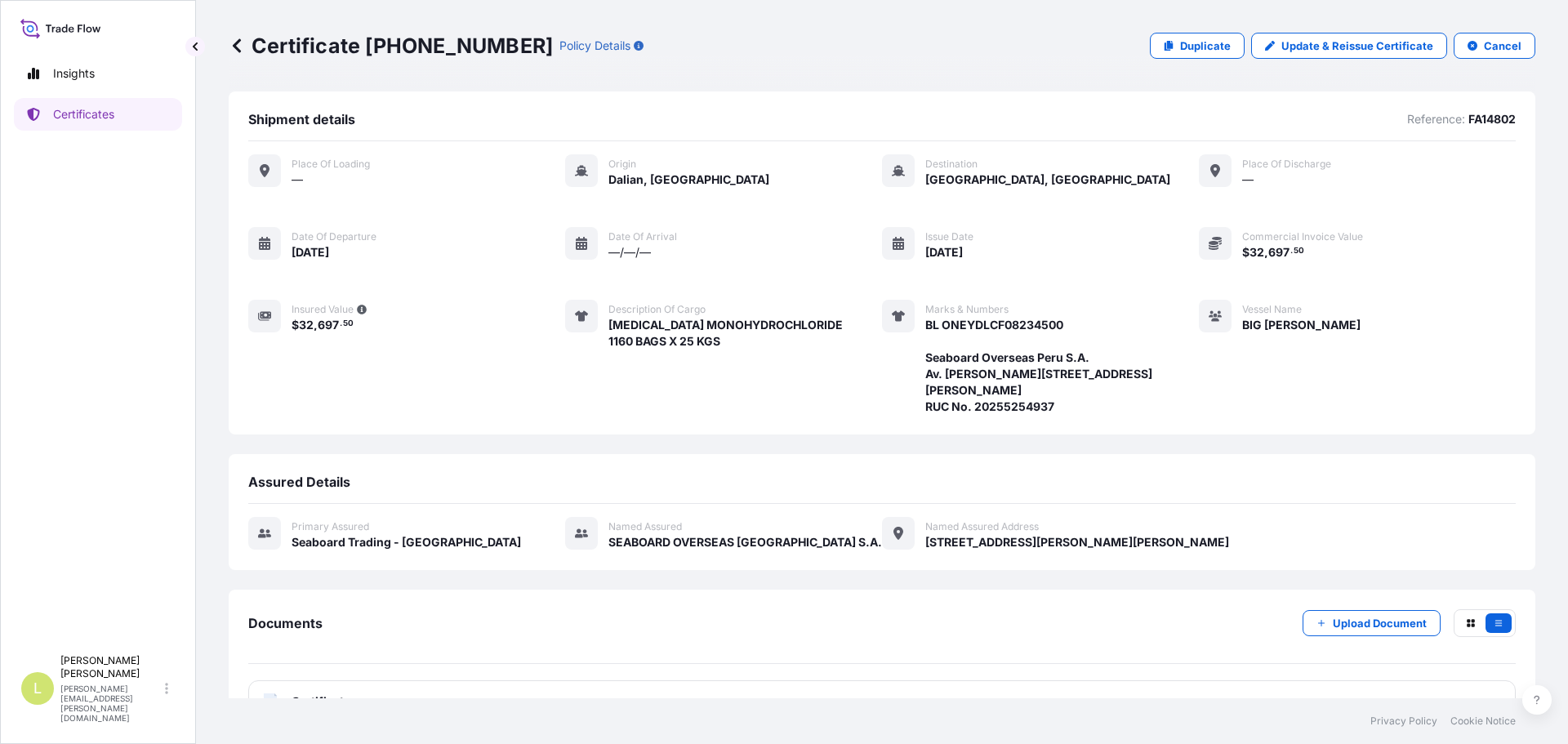
scroll to position [76, 0]
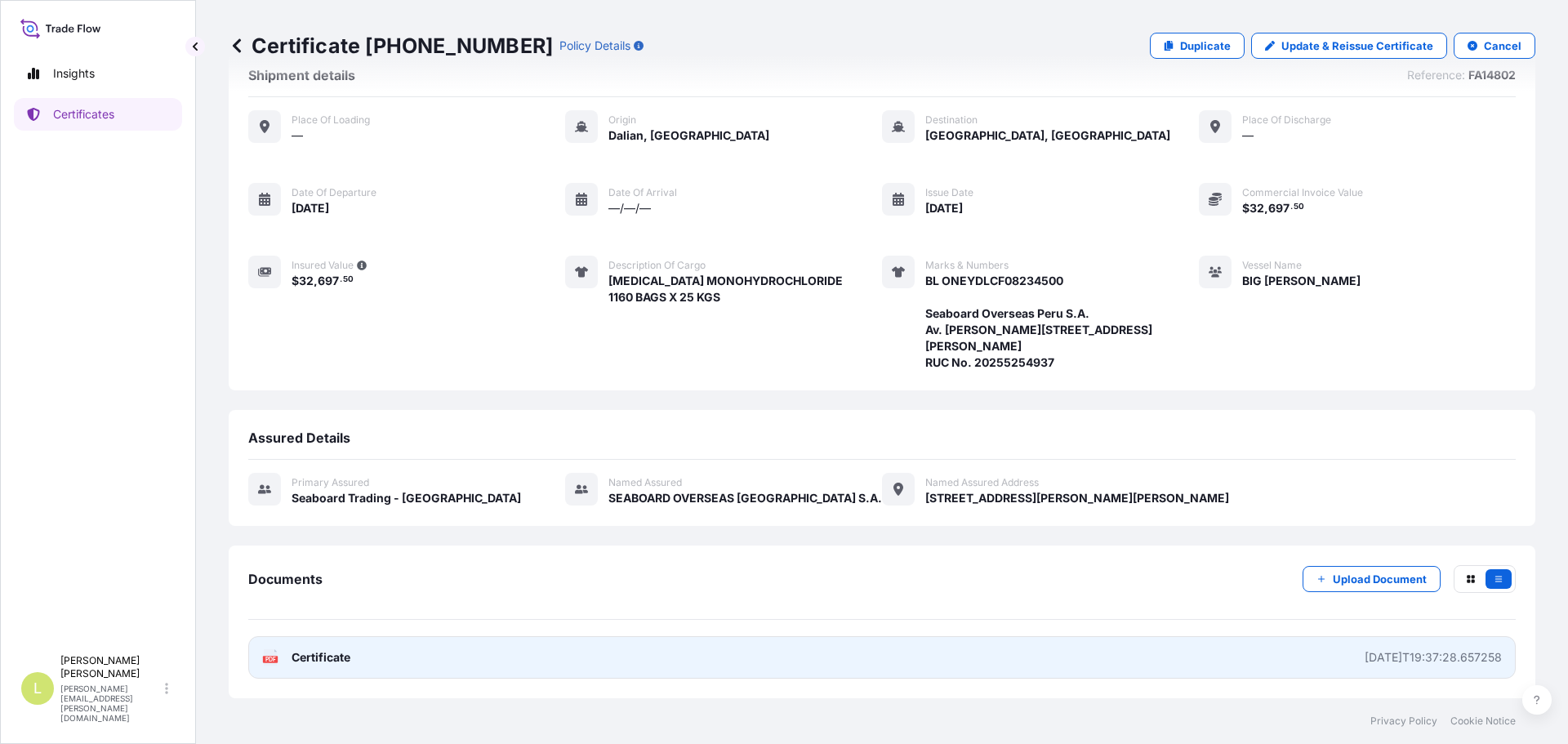
click at [853, 658] on link "PDF Certificate 2025-08-14T19:37:28.657258" at bounding box center [881, 657] width 1268 height 43
